Goal: Information Seeking & Learning: Find contact information

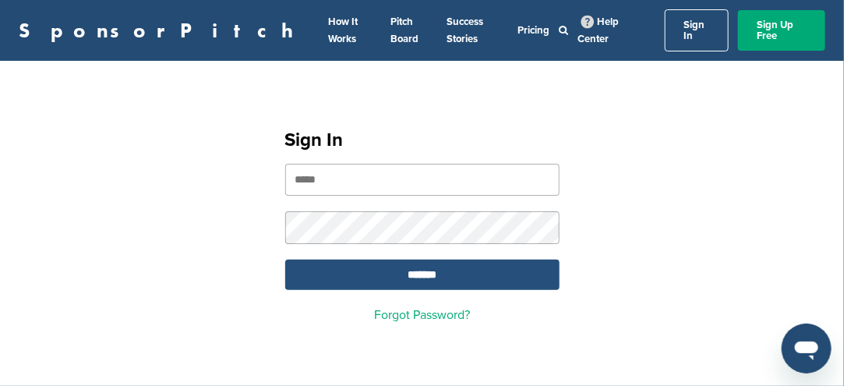
type input "**********"
click at [430, 271] on input "*******" at bounding box center [422, 275] width 274 height 30
click at [432, 263] on input "*******" at bounding box center [422, 275] width 274 height 30
click at [416, 264] on input "*******" at bounding box center [422, 275] width 274 height 30
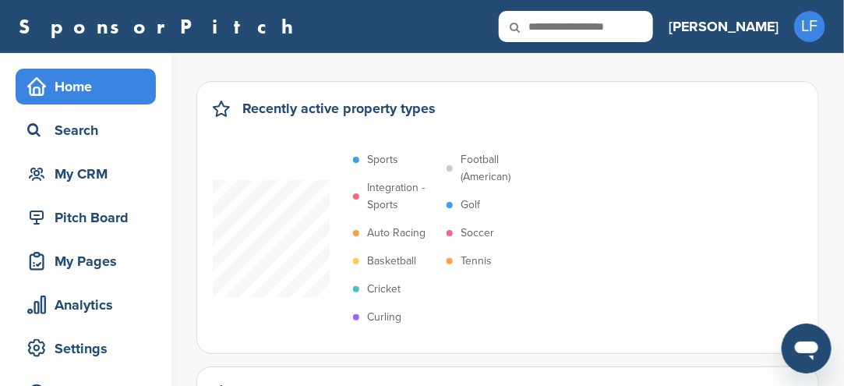
click at [377, 160] on p "Sports" at bounding box center [382, 159] width 31 height 17
click at [476, 233] on p "Soccer" at bounding box center [478, 233] width 34 height 17
drag, startPoint x: 393, startPoint y: 185, endPoint x: 401, endPoint y: 184, distance: 7.8
click at [401, 184] on p "Integration - Sports" at bounding box center [403, 196] width 72 height 34
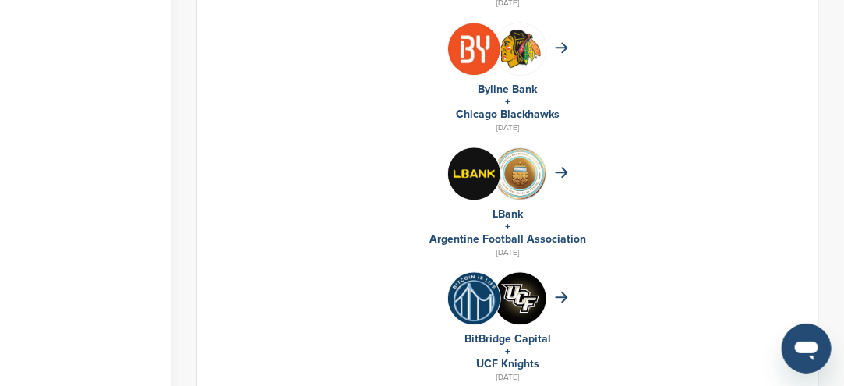
scroll to position [1170, 0]
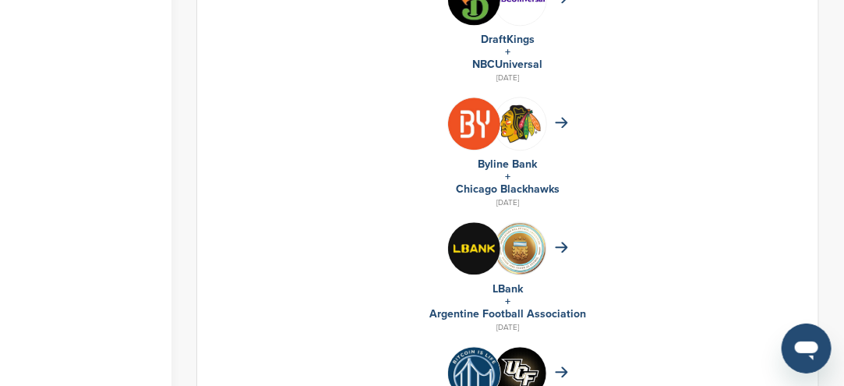
click at [503, 313] on link "Argentine Football Association" at bounding box center [508, 313] width 157 height 13
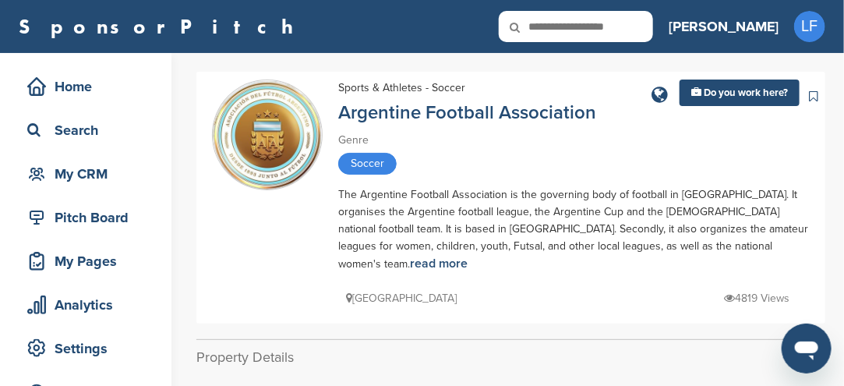
click at [653, 41] on input "text" at bounding box center [576, 26] width 154 height 31
type input "*******"
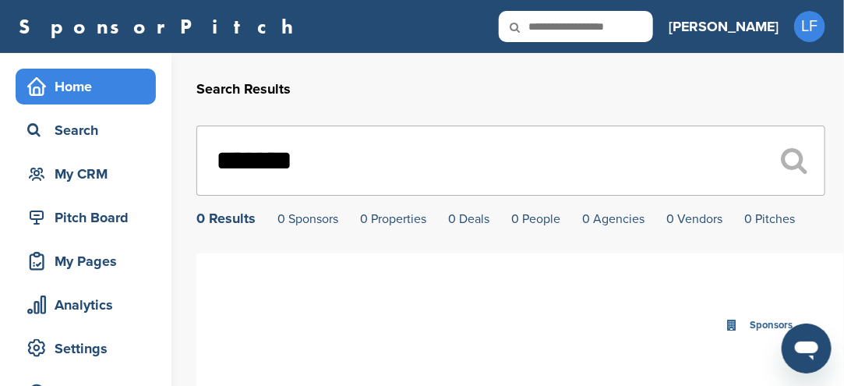
click at [83, 90] on div "Home" at bounding box center [89, 87] width 133 height 28
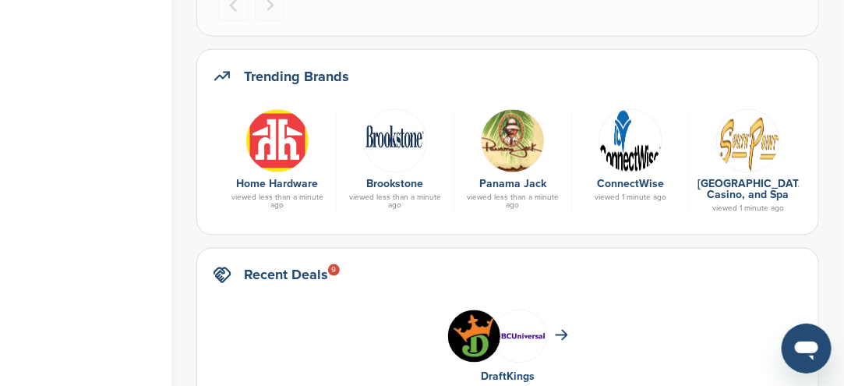
scroll to position [780, 0]
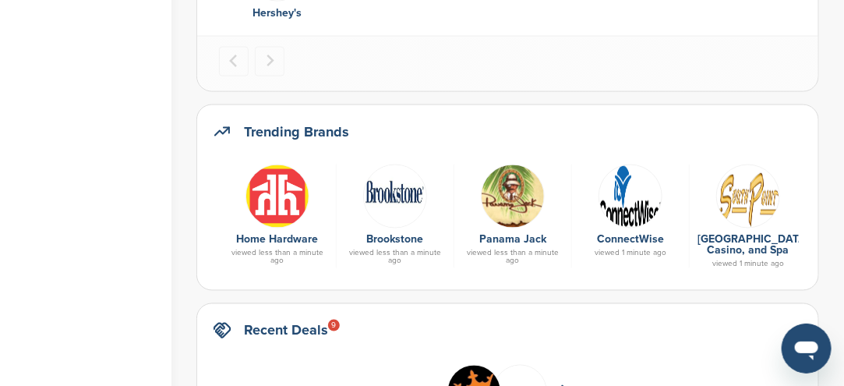
click at [501, 209] on img at bounding box center [513, 197] width 64 height 64
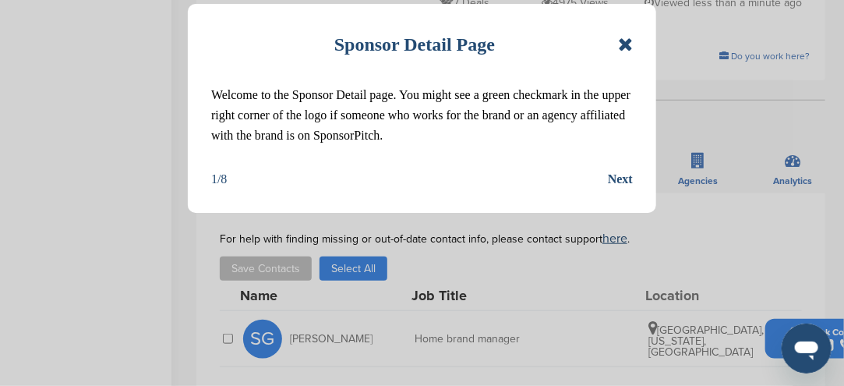
scroll to position [390, 0]
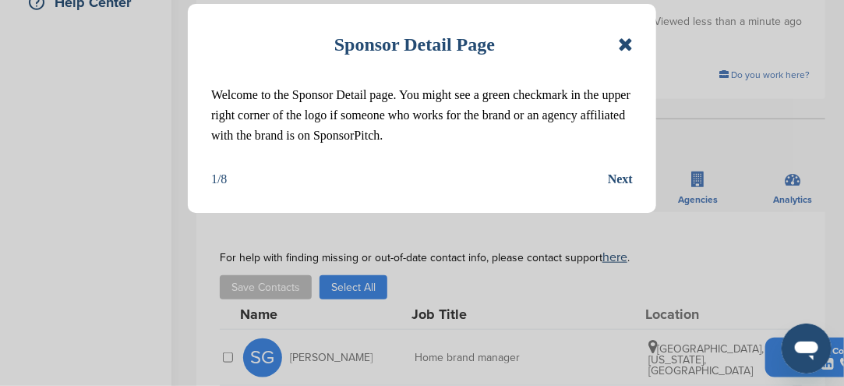
click at [615, 50] on div "Sponsor Detail Page" at bounding box center [422, 44] width 422 height 34
click at [626, 48] on icon at bounding box center [625, 44] width 15 height 19
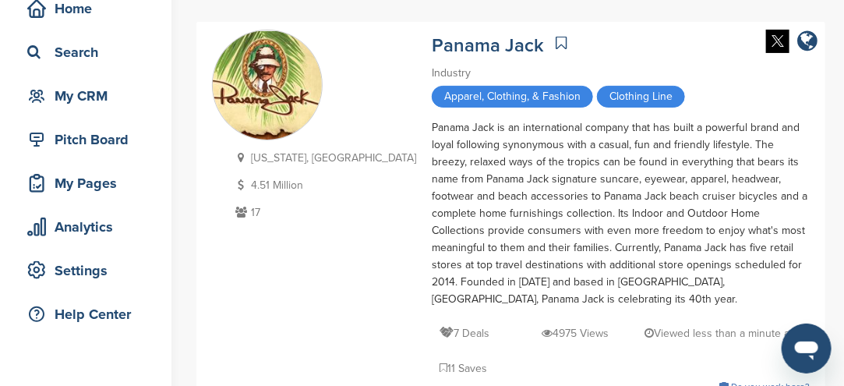
scroll to position [0, 0]
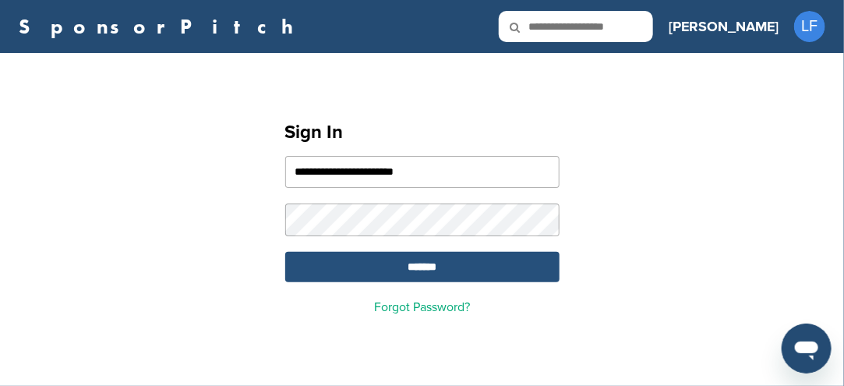
click at [537, 281] on input "*******" at bounding box center [422, 267] width 274 height 30
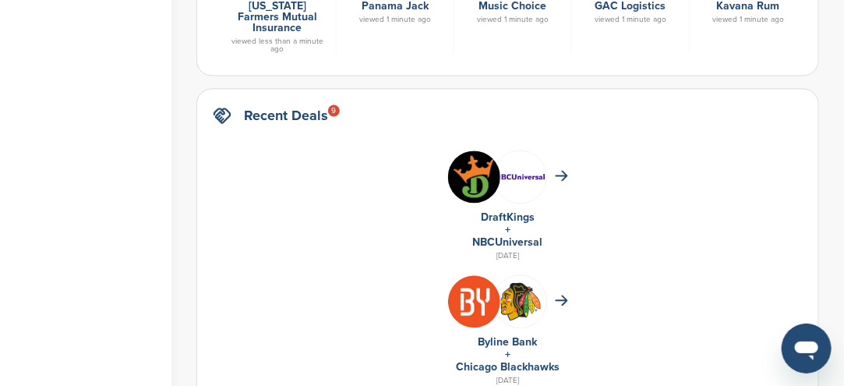
scroll to position [780, 0]
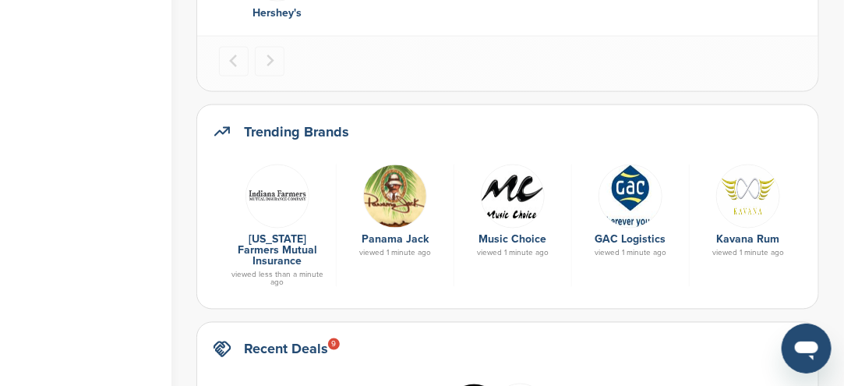
click at [512, 200] on img at bounding box center [513, 197] width 64 height 64
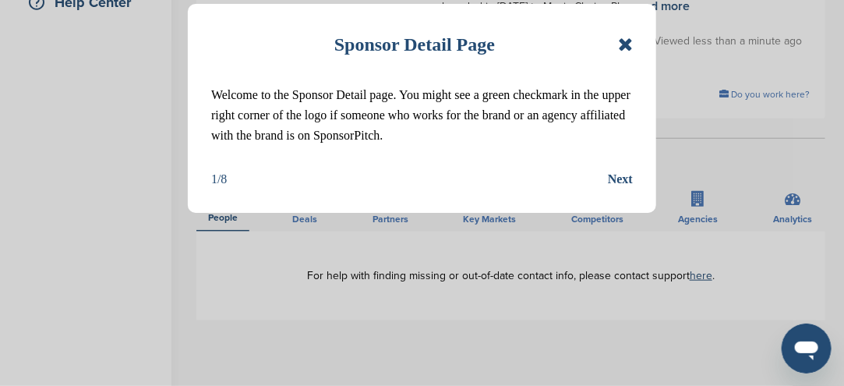
scroll to position [78, 0]
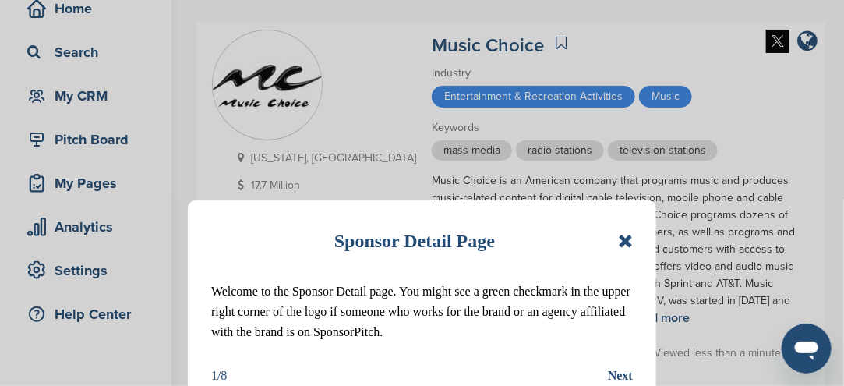
click at [619, 243] on icon at bounding box center [625, 241] width 15 height 19
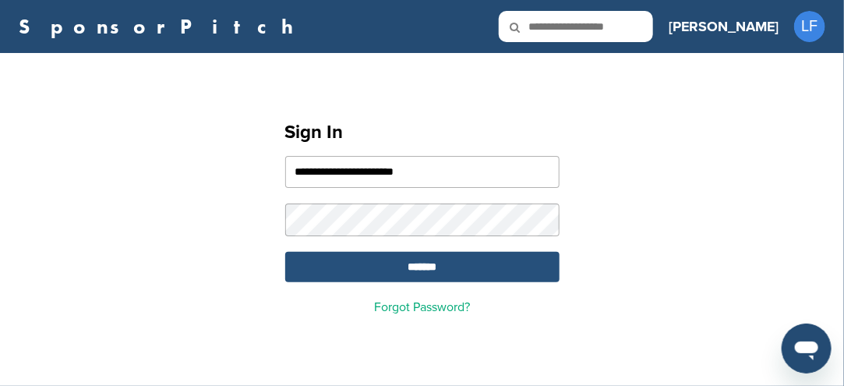
click at [420, 274] on input "*******" at bounding box center [422, 267] width 274 height 30
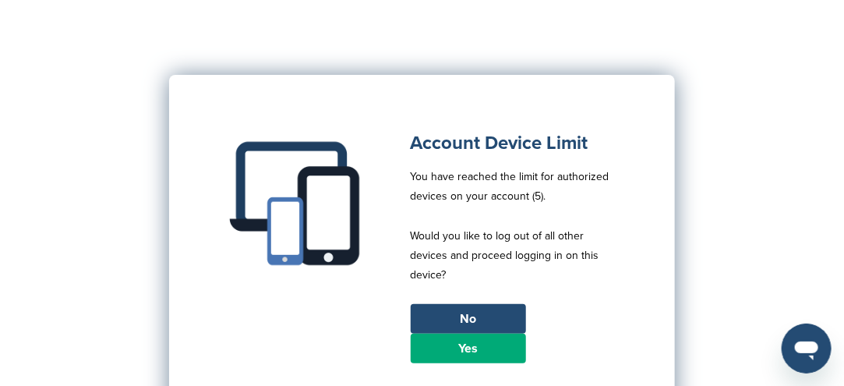
scroll to position [234, 0]
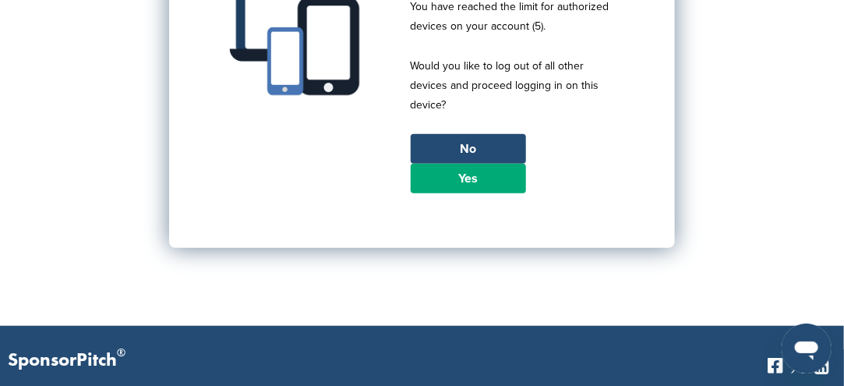
click at [461, 164] on link "Yes" at bounding box center [468, 179] width 115 height 30
click at [461, 166] on link "Yes" at bounding box center [468, 179] width 115 height 30
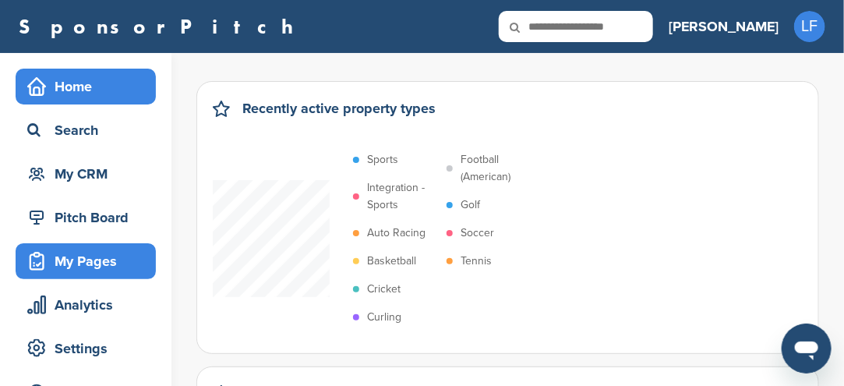
click at [101, 262] on div "My Pages" at bounding box center [89, 261] width 133 height 28
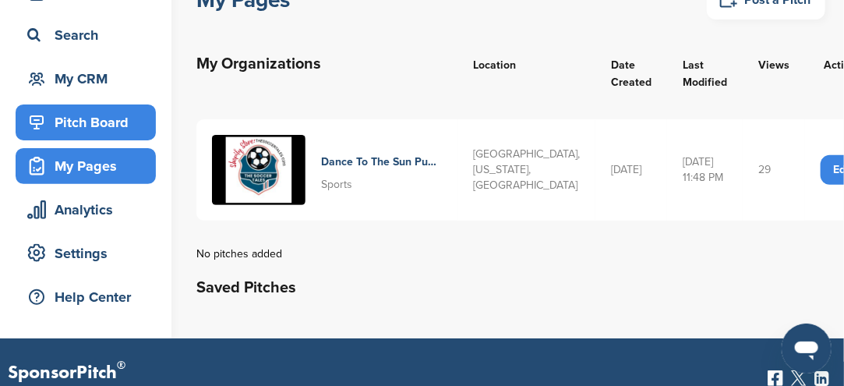
scroll to position [78, 0]
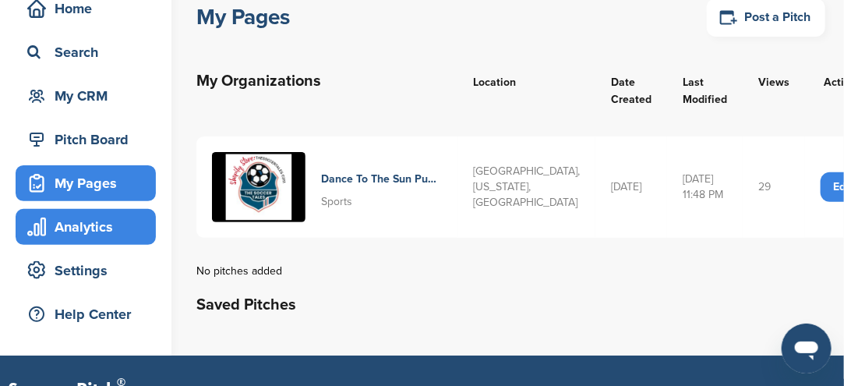
click at [76, 225] on div "Analytics" at bounding box center [89, 227] width 133 height 28
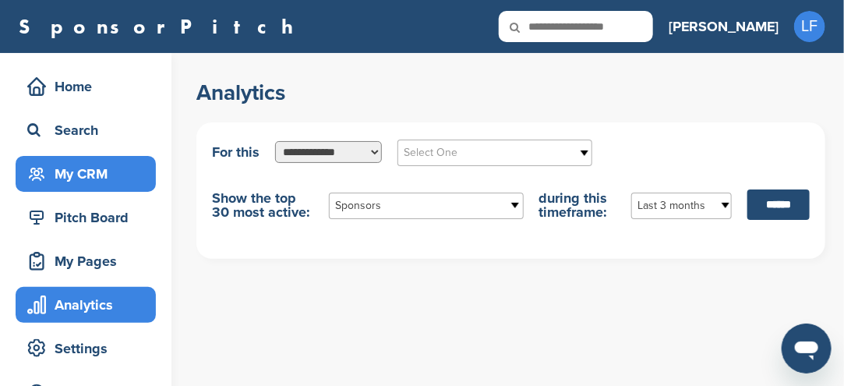
click at [66, 177] on div "My CRM" at bounding box center [89, 174] width 133 height 28
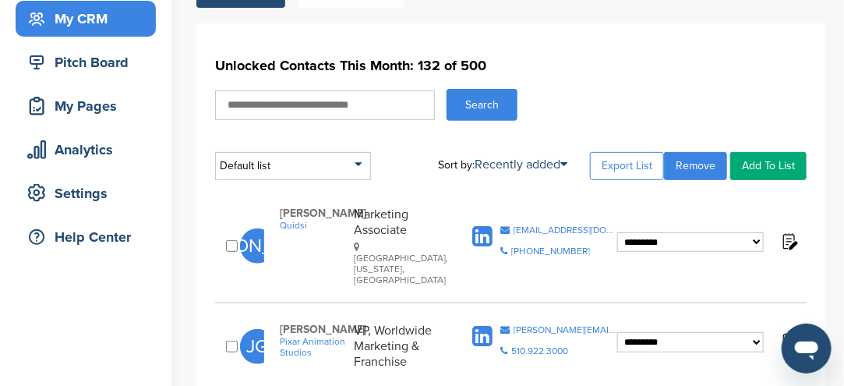
scroll to position [156, 0]
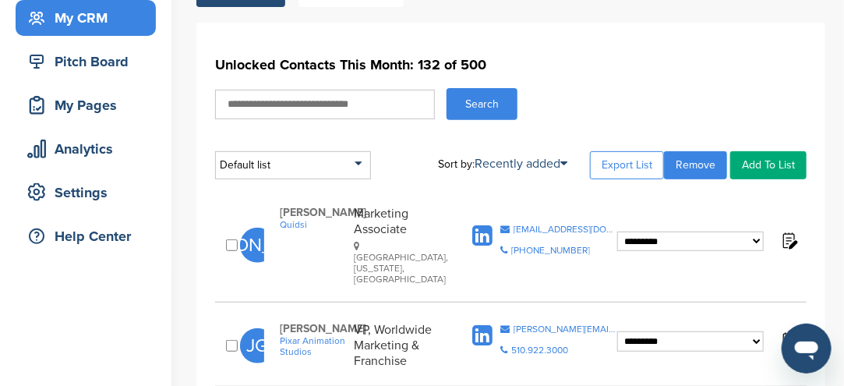
click at [298, 230] on span "Quidsi" at bounding box center [313, 224] width 66 height 11
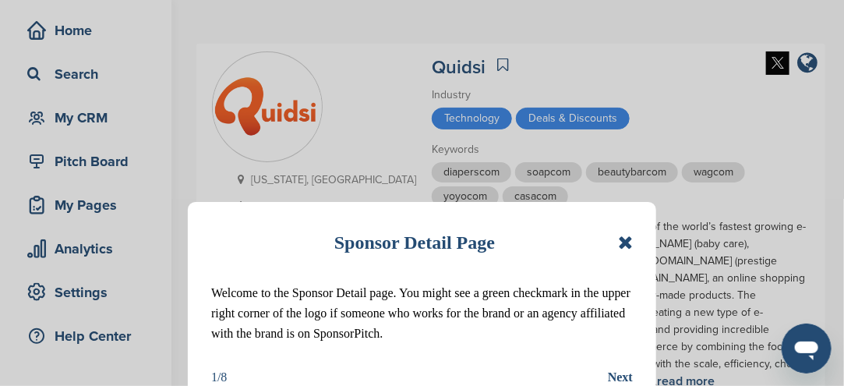
scroll to position [78, 0]
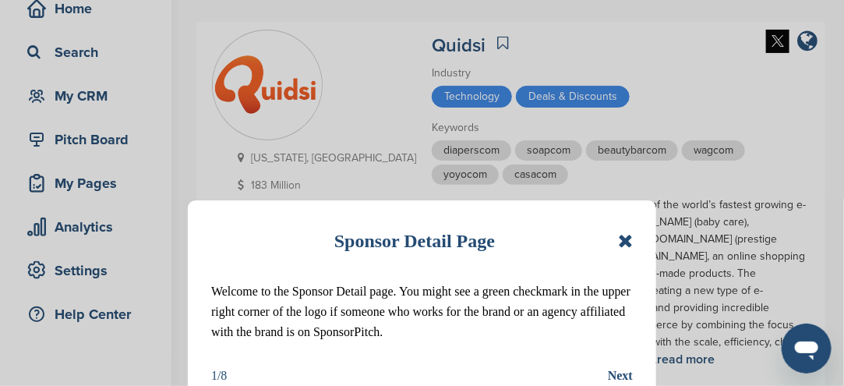
click at [628, 240] on icon at bounding box center [625, 241] width 15 height 19
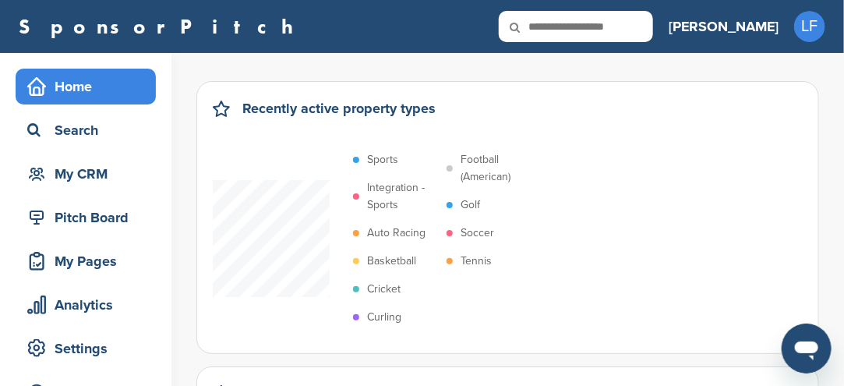
click at [653, 24] on input "text" at bounding box center [576, 26] width 154 height 31
type input "*"
type input "******"
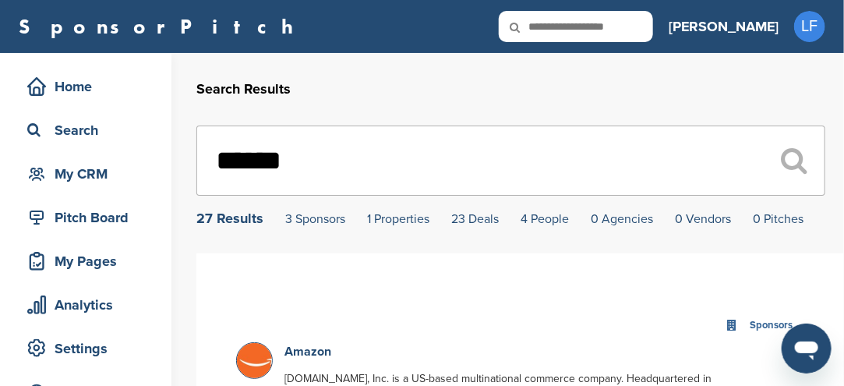
scroll to position [156, 0]
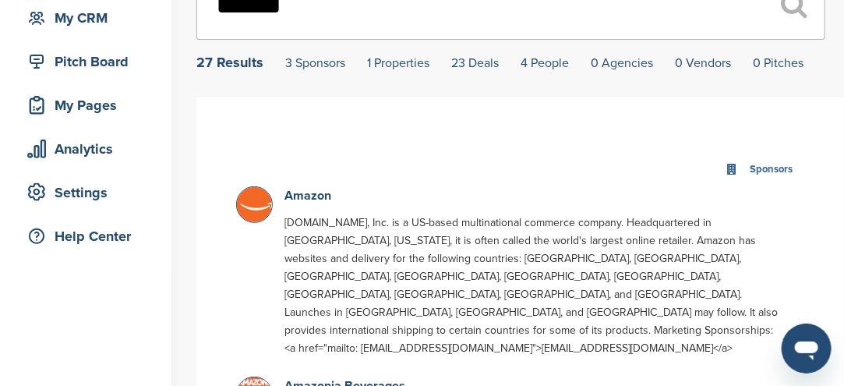
click at [256, 203] on img at bounding box center [256, 206] width 39 height 39
click at [256, 207] on img at bounding box center [256, 206] width 39 height 39
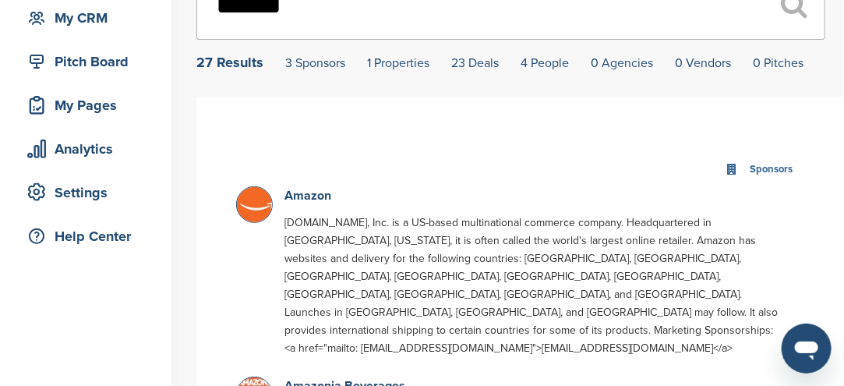
click at [256, 207] on img at bounding box center [256, 206] width 39 height 39
click at [312, 193] on link "Amazon" at bounding box center [308, 196] width 47 height 16
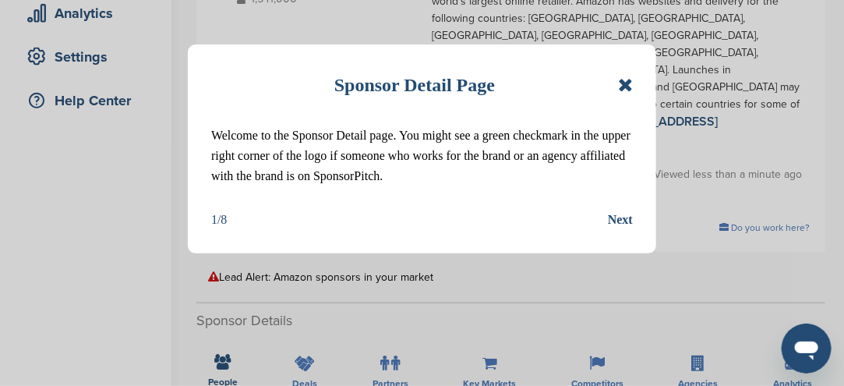
scroll to position [312, 0]
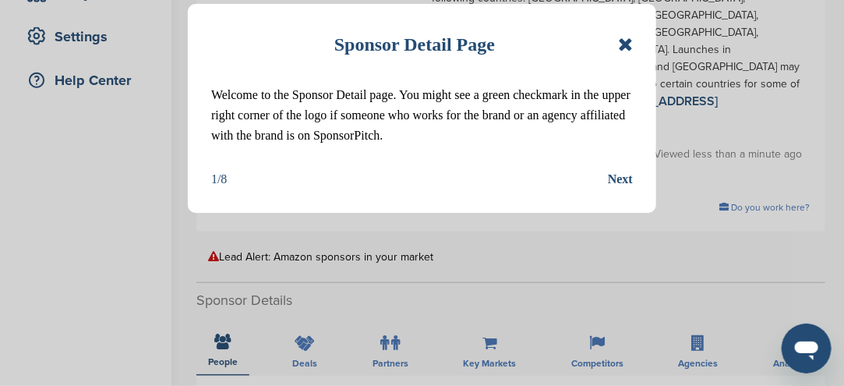
click at [634, 48] on div "Sponsor Detail Page Welcome to the Sponsor Detail page. You might see a green c…" at bounding box center [422, 108] width 469 height 209
click at [625, 43] on icon at bounding box center [625, 44] width 15 height 19
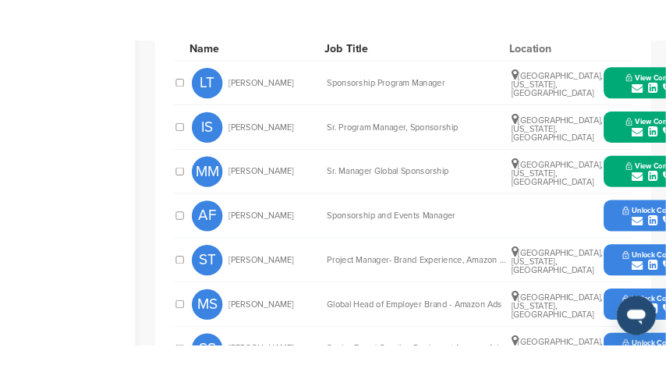
scroll to position [936, 0]
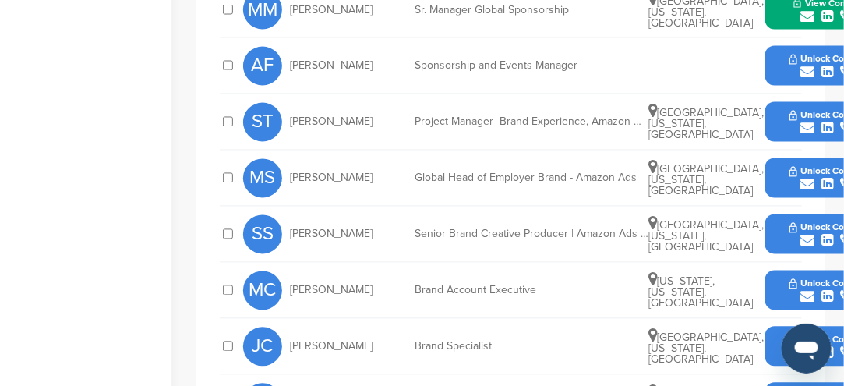
click at [792, 234] on div "submit" at bounding box center [828, 241] width 77 height 15
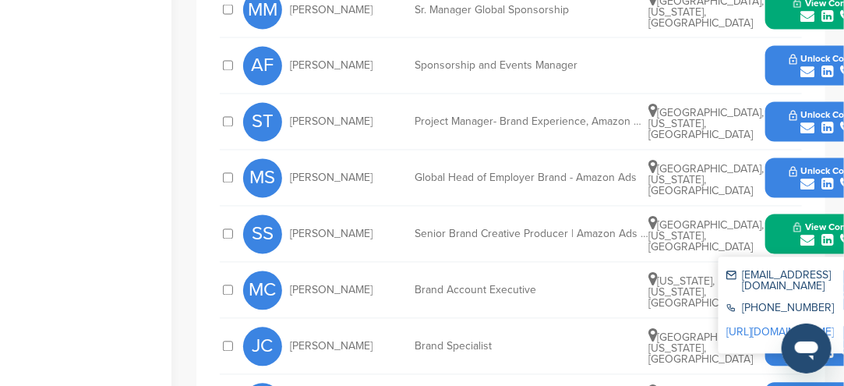
drag, startPoint x: 725, startPoint y: 153, endPoint x: 736, endPoint y: 155, distance: 11.2
click at [736, 271] on div "[EMAIL_ADDRESS][DOMAIN_NAME]" at bounding box center [799, 282] width 144 height 22
click at [734, 265] on div "[EMAIL_ADDRESS][DOMAIN_NAME]" at bounding box center [805, 281] width 156 height 33
click at [734, 271] on div "[EMAIL_ADDRESS][DOMAIN_NAME]" at bounding box center [799, 282] width 144 height 22
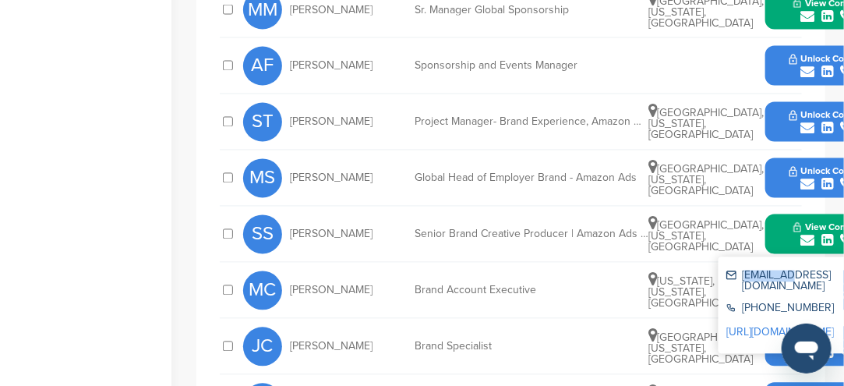
click at [734, 271] on div "[EMAIL_ADDRESS][DOMAIN_NAME]" at bounding box center [799, 282] width 144 height 22
click at [732, 271] on div "[EMAIL_ADDRESS][DOMAIN_NAME]" at bounding box center [799, 282] width 144 height 22
drag, startPoint x: 827, startPoint y: 172, endPoint x: 834, endPoint y: 162, distance: 12.2
drag, startPoint x: 834, startPoint y: 162, endPoint x: 836, endPoint y: 153, distance: 9.5
drag, startPoint x: 836, startPoint y: 153, endPoint x: 602, endPoint y: 163, distance: 234.2
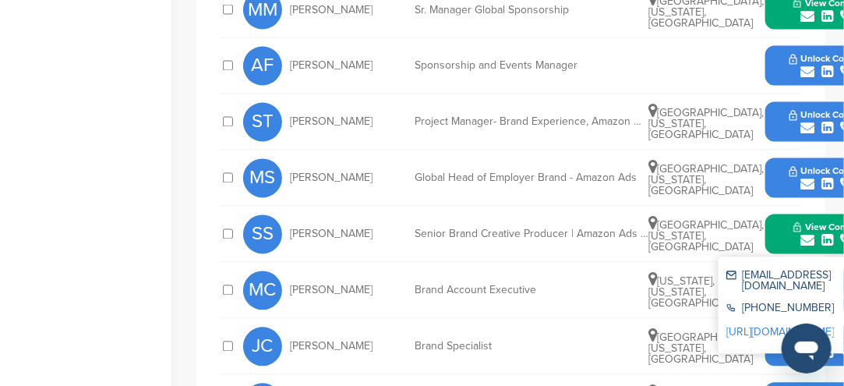
click at [597, 285] on div "Brand Account Executive" at bounding box center [532, 290] width 234 height 11
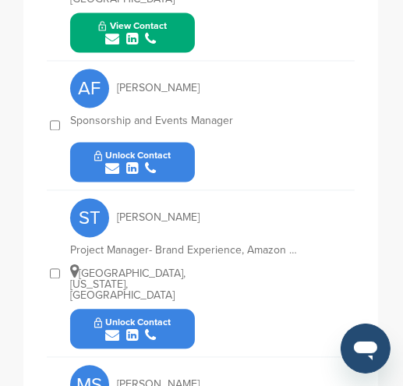
scroll to position [1551, 0]
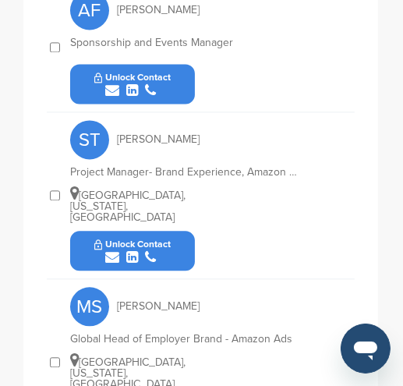
drag, startPoint x: 172, startPoint y: 370, endPoint x: 180, endPoint y: 362, distance: 12.1
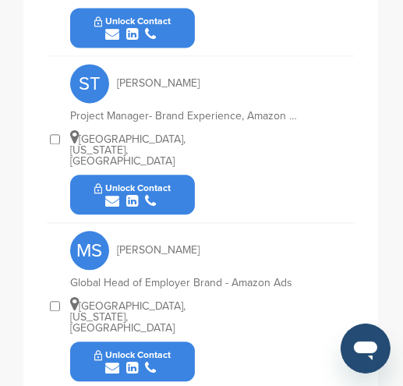
scroll to position [1629, 0]
